Goal: Find specific page/section: Find specific page/section

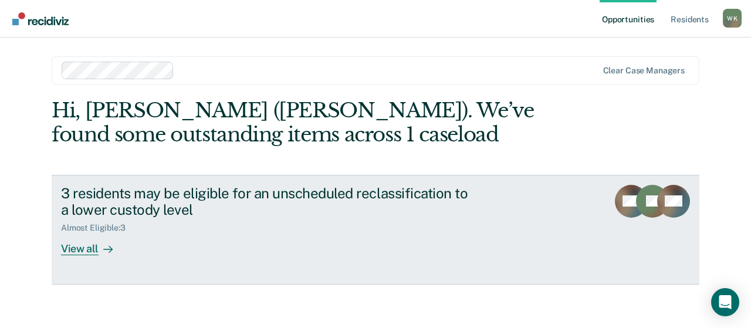
click at [88, 252] on div "View all" at bounding box center [94, 244] width 66 height 23
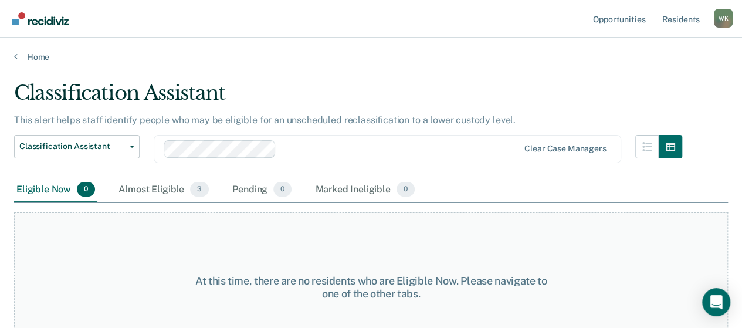
scroll to position [34, 0]
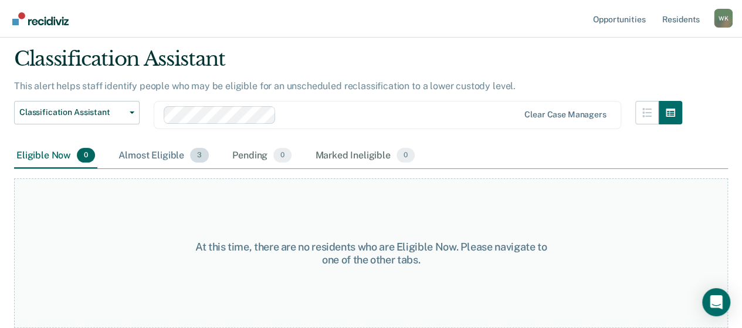
click at [152, 156] on div "Almost Eligible 3" at bounding box center [163, 156] width 95 height 26
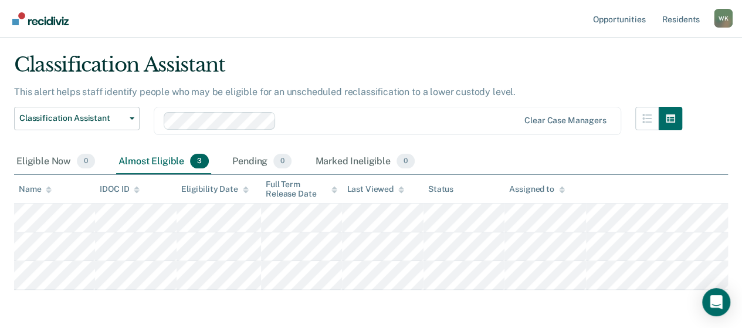
scroll to position [27, 0]
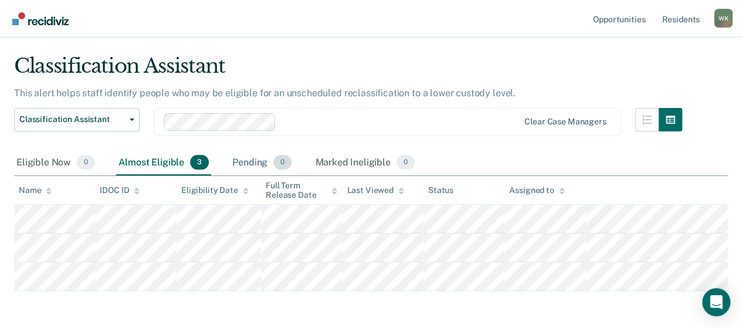
click at [262, 166] on div "Pending 0" at bounding box center [262, 163] width 64 height 26
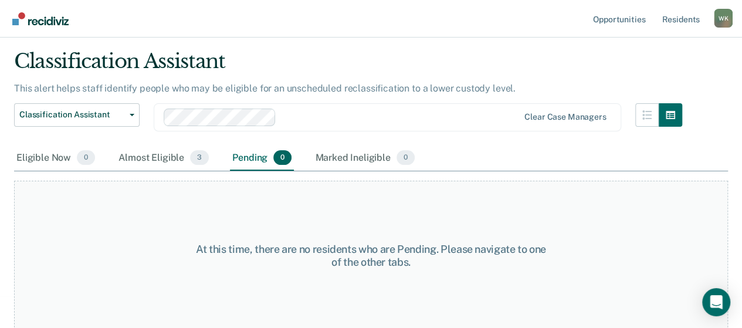
scroll to position [31, 0]
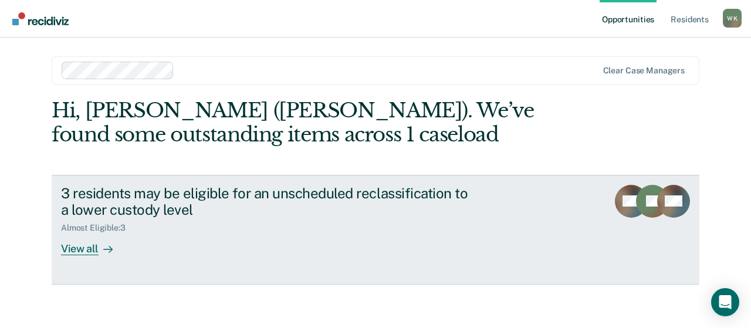
click at [84, 248] on div "View all" at bounding box center [94, 244] width 66 height 23
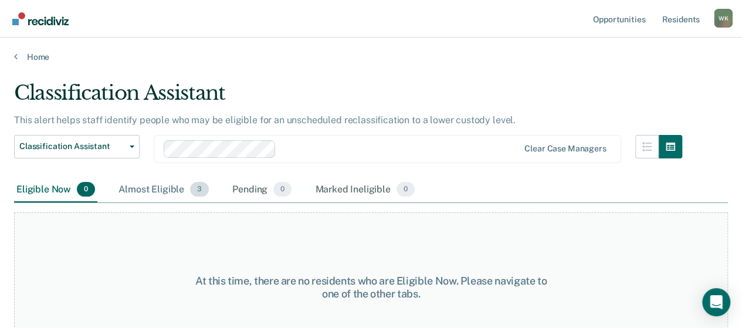
click at [191, 187] on span "3" at bounding box center [199, 189] width 19 height 15
